Goal: Find specific page/section: Find specific page/section

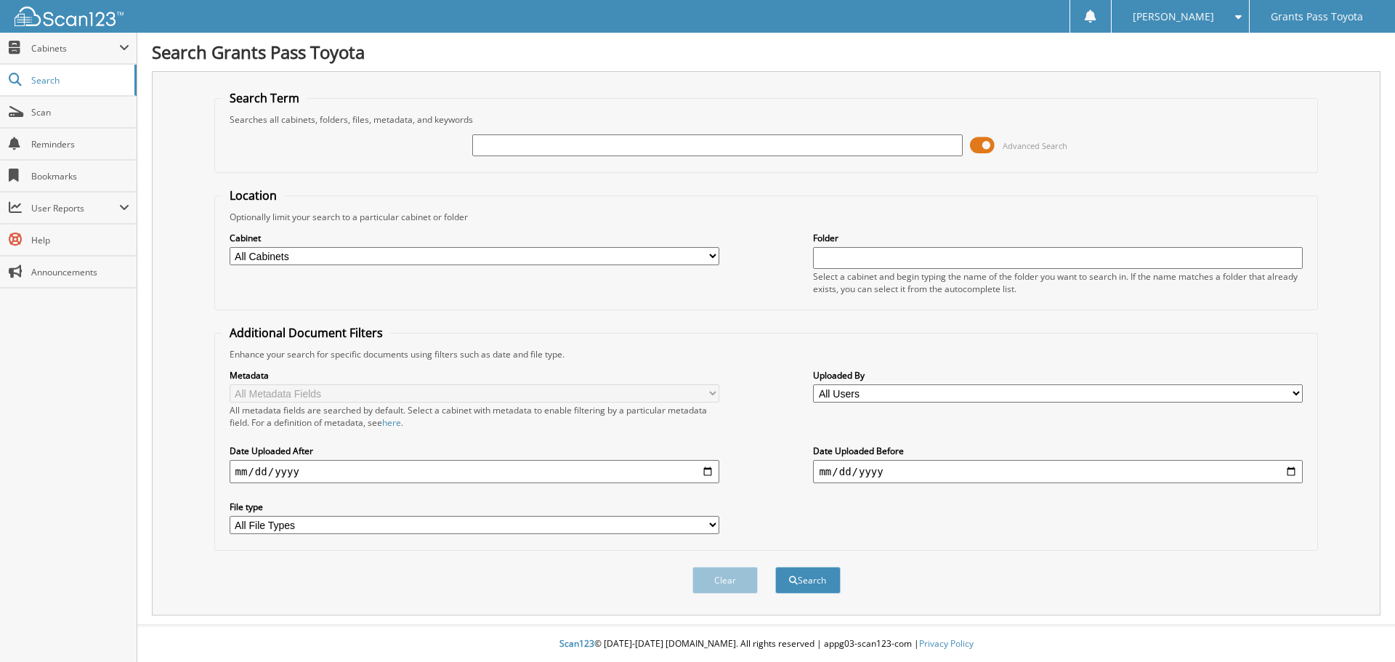
click at [990, 146] on span at bounding box center [982, 145] width 25 height 22
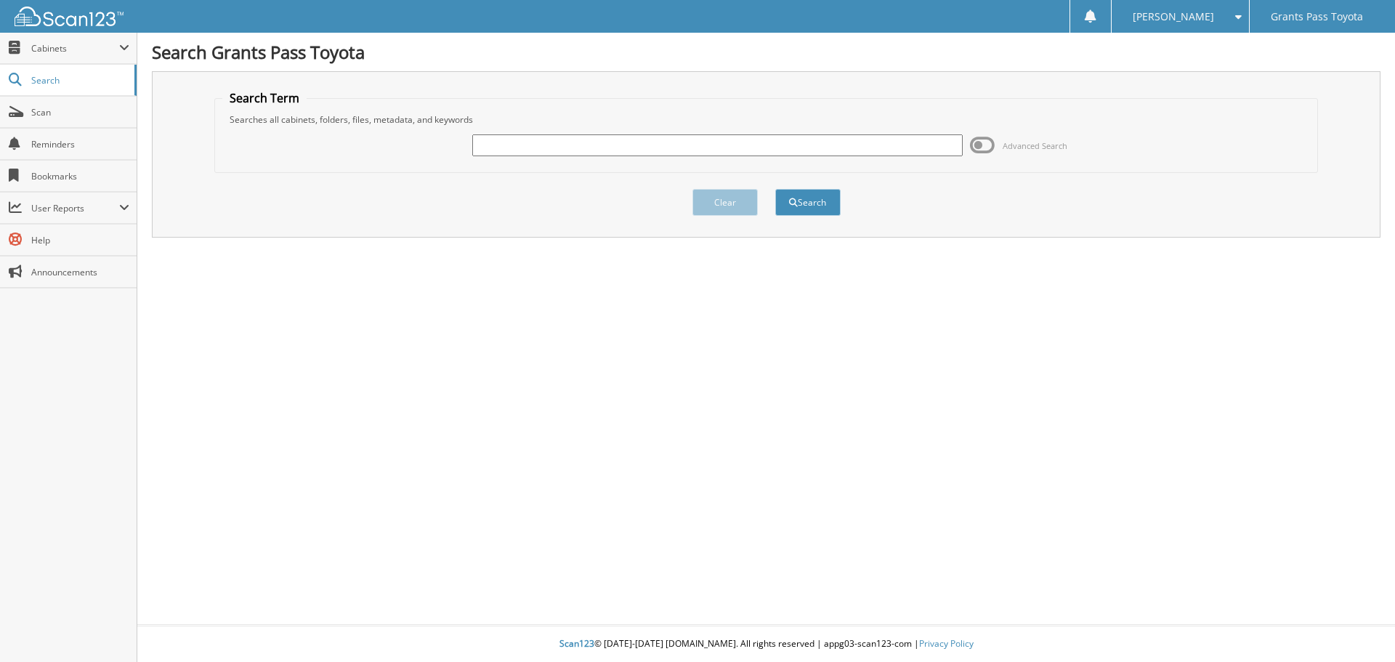
click at [583, 151] on input "text" at bounding box center [717, 145] width 490 height 22
type input "6114795"
click at [775, 189] on button "Search" at bounding box center [807, 202] width 65 height 27
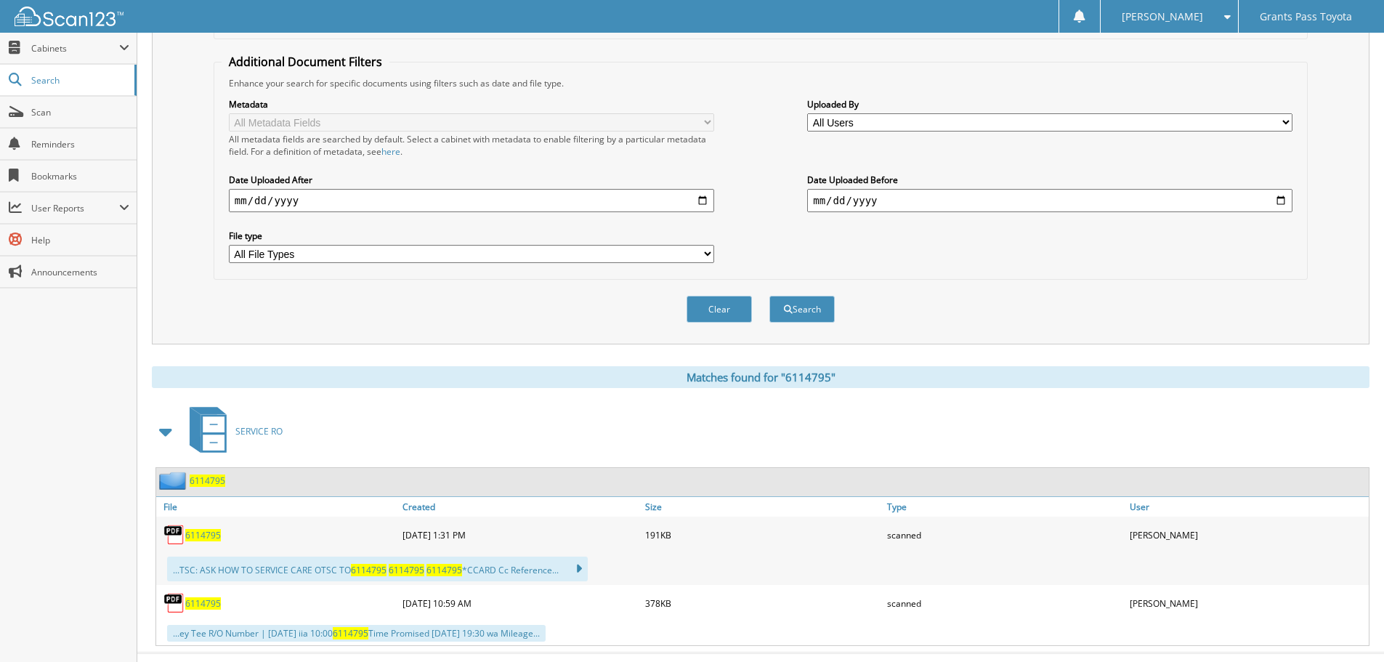
scroll to position [299, 0]
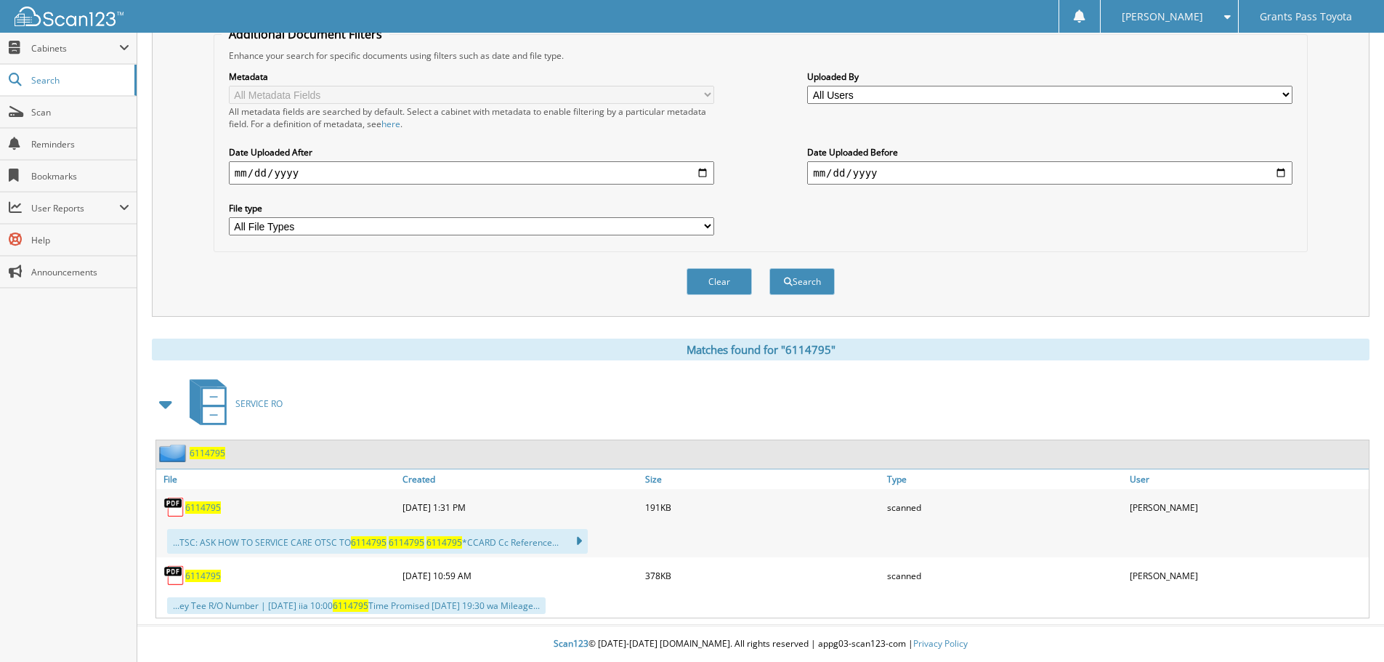
click at [199, 506] on span "6114795" at bounding box center [203, 507] width 36 height 12
click at [198, 572] on span "6114795" at bounding box center [203, 575] width 36 height 12
